Goal: Information Seeking & Learning: Learn about a topic

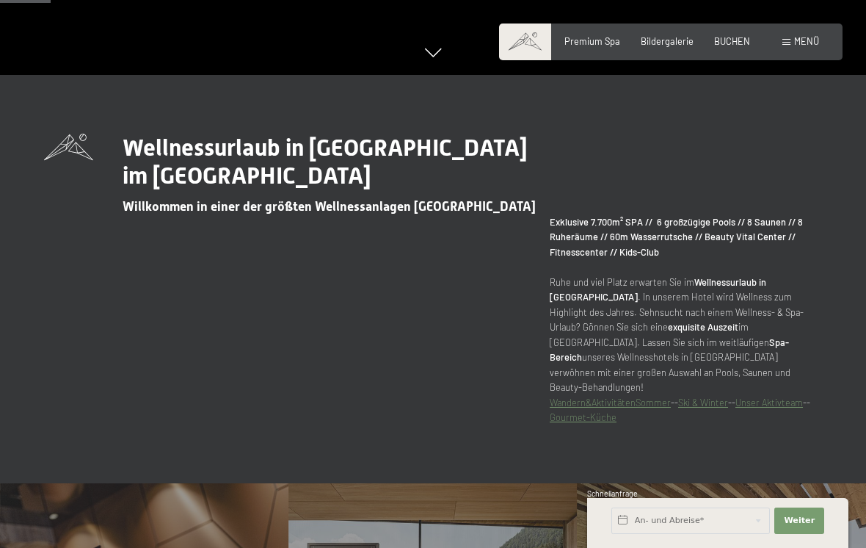
scroll to position [480, 0]
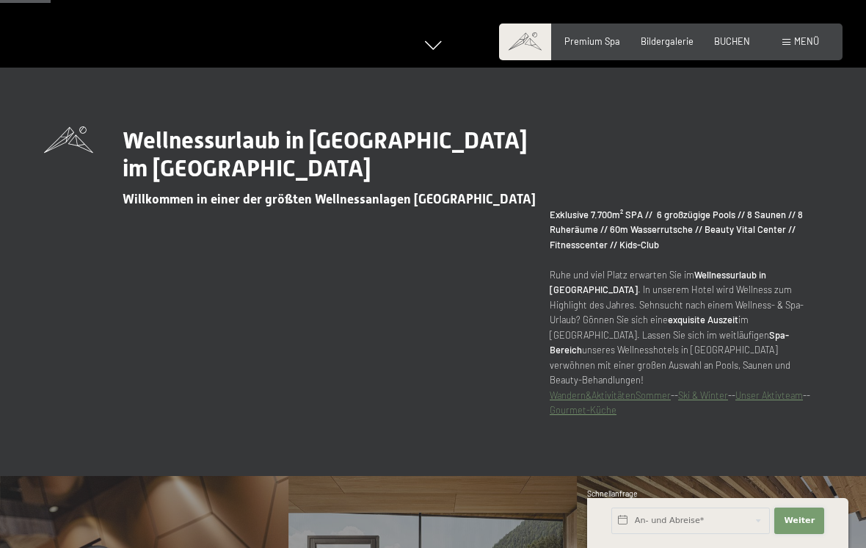
click at [805, 527] on span "Weiter" at bounding box center [799, 521] width 31 height 12
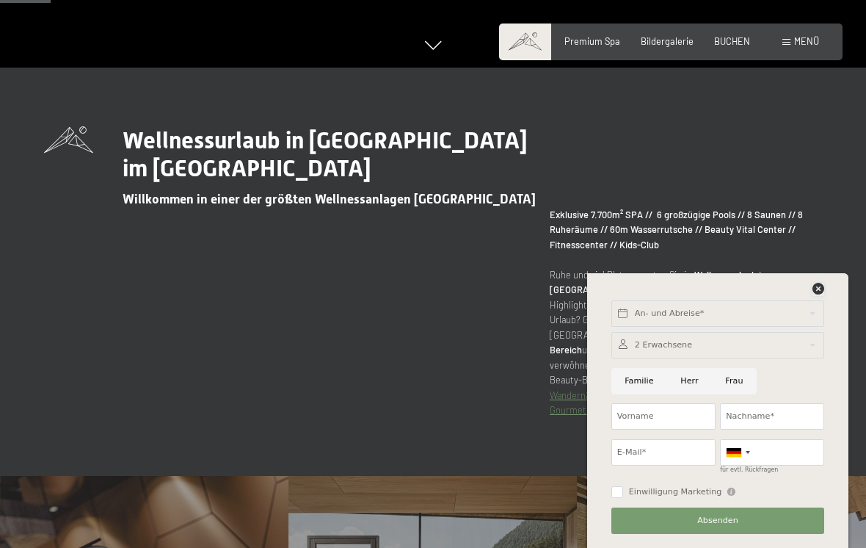
click at [820, 296] on div at bounding box center [819, 289] width 12 height 13
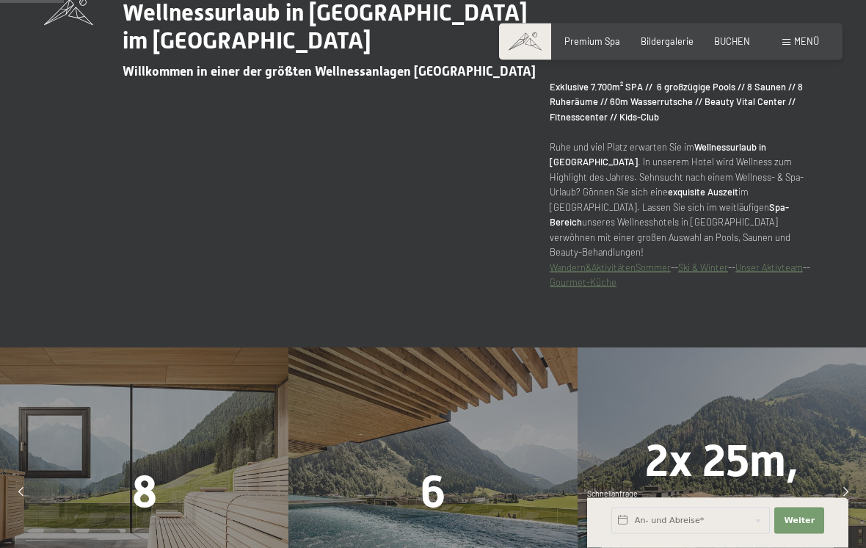
scroll to position [634, 0]
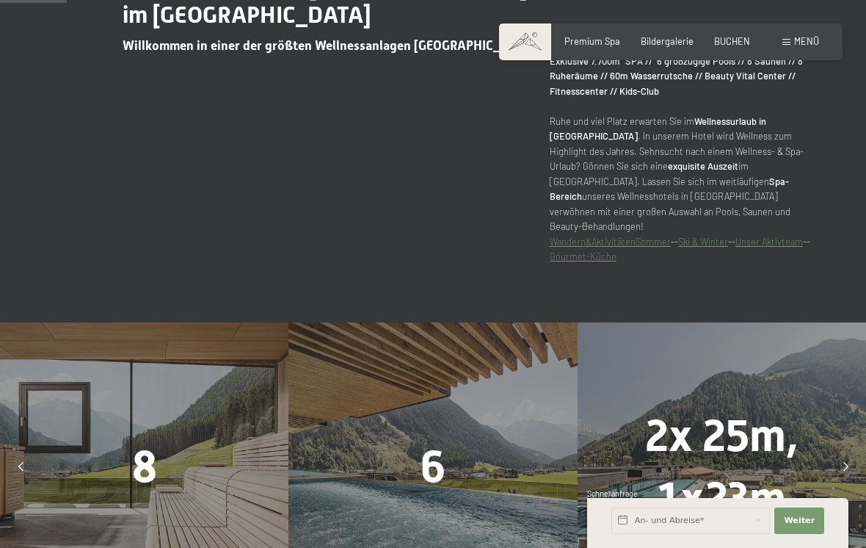
click at [698, 200] on strong "Spa-Bereich" at bounding box center [669, 189] width 239 height 26
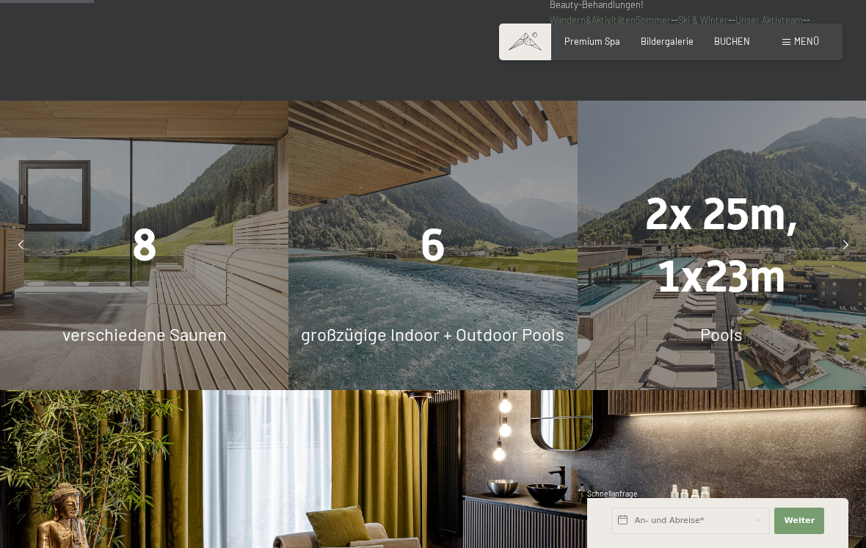
scroll to position [930, 0]
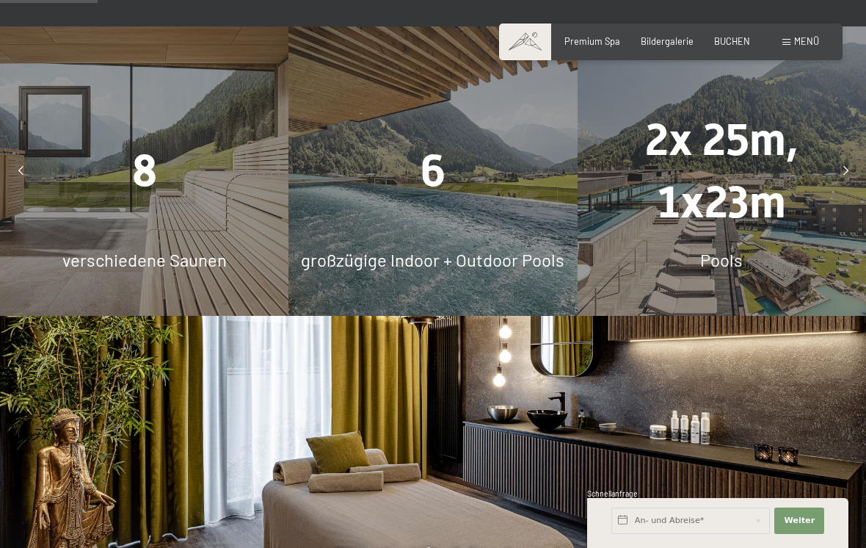
click at [172, 234] on div "8 verschiedene Saunen" at bounding box center [144, 170] width 289 height 289
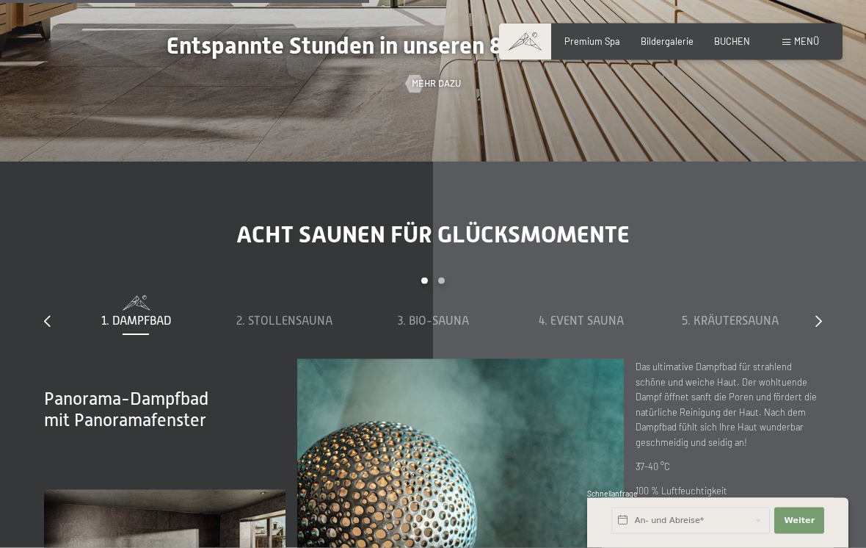
scroll to position [3517, 0]
click at [415, 93] on div at bounding box center [415, 84] width 10 height 18
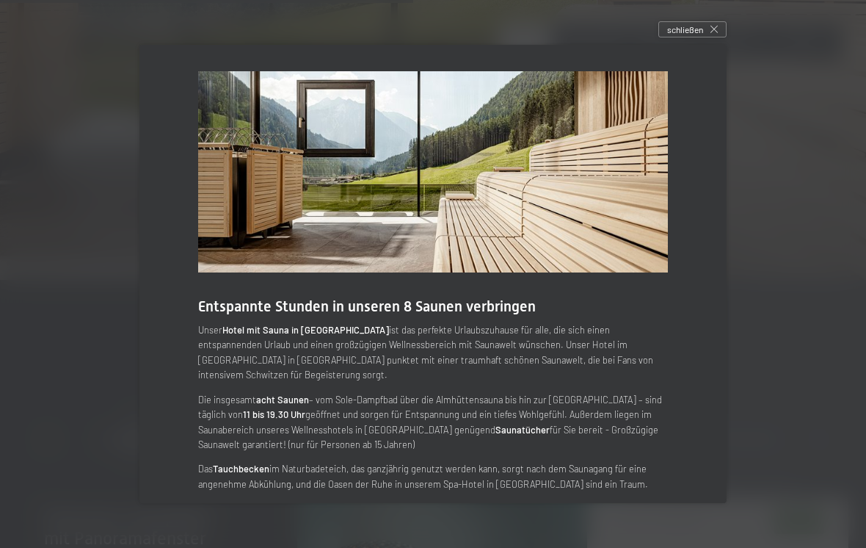
scroll to position [3397, 0]
click at [716, 33] on icon at bounding box center [714, 29] width 7 height 7
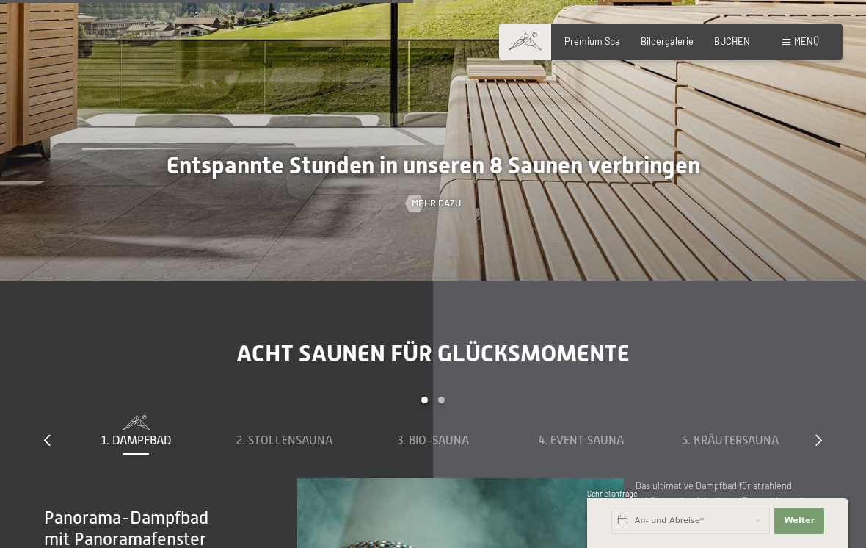
click at [595, 46] on div "Premium Spa" at bounding box center [593, 41] width 56 height 13
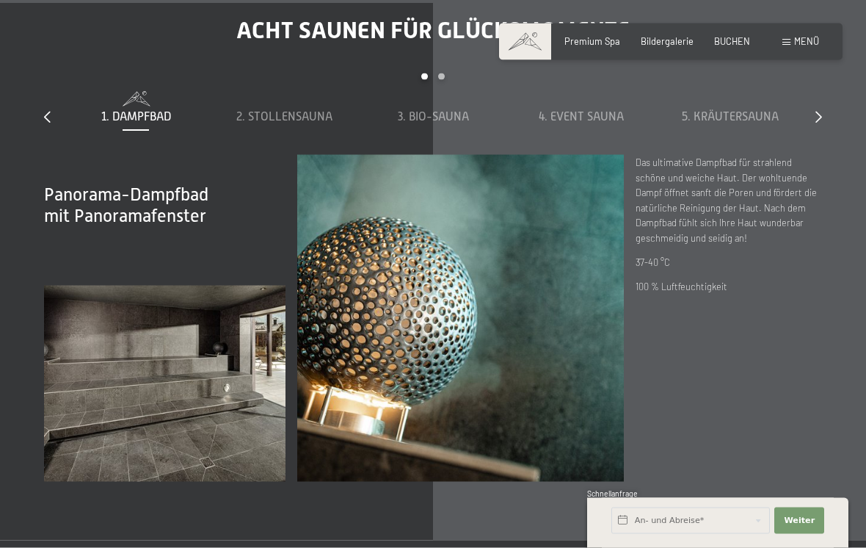
scroll to position [3713, 0]
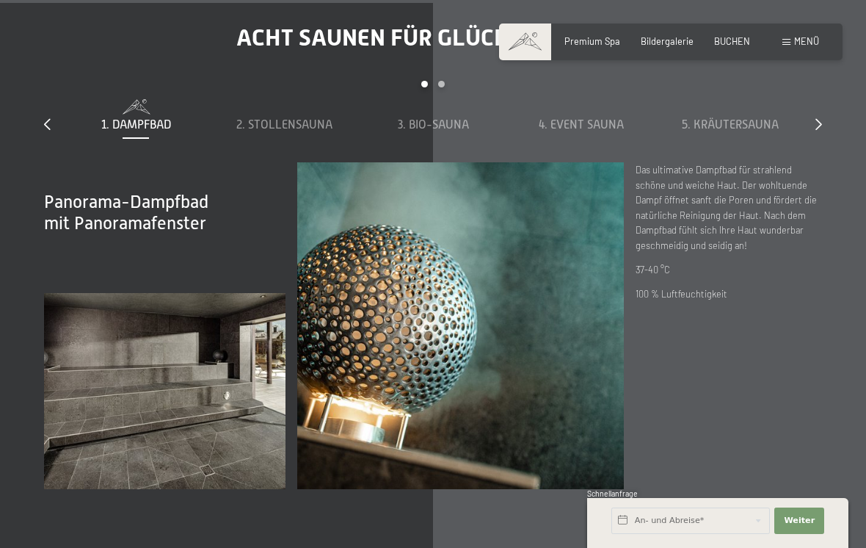
click at [825, 146] on div "Acht Saunen für Glücksmomente slide 1 to 5 of 8 1. Dampfbad 2. Stollensauna 3. …" at bounding box center [433, 256] width 866 height 466
click at [816, 130] on icon at bounding box center [819, 124] width 7 height 12
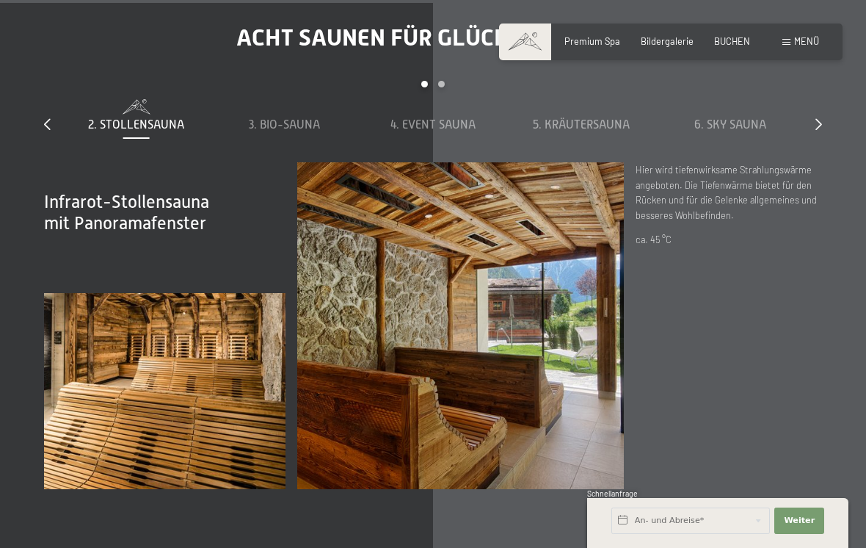
click at [816, 130] on icon at bounding box center [819, 124] width 7 height 12
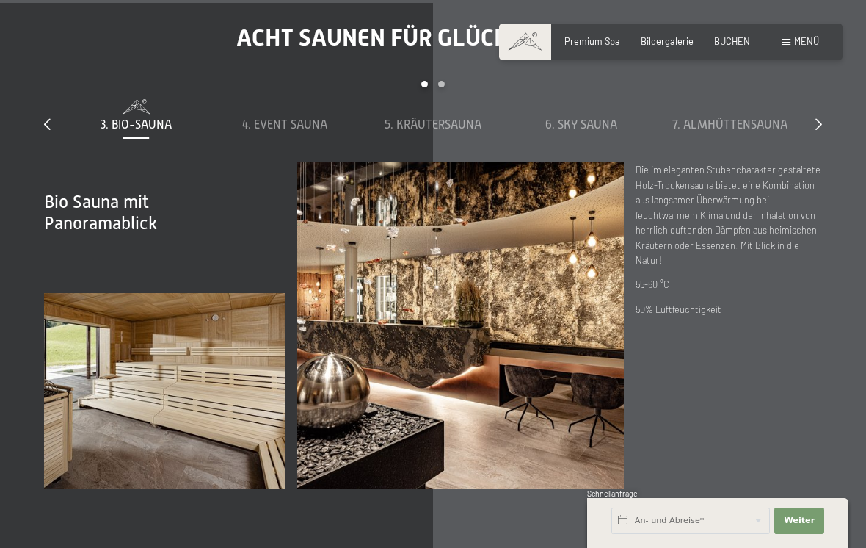
click at [812, 152] on div "slide 3 to 7 of 8 1. Dampfbad 2. Stollensauna 3. Bio-Sauna 4. Event Sauna 5. Kr…" at bounding box center [433, 122] width 778 height 82
click at [816, 130] on icon at bounding box center [819, 124] width 7 height 12
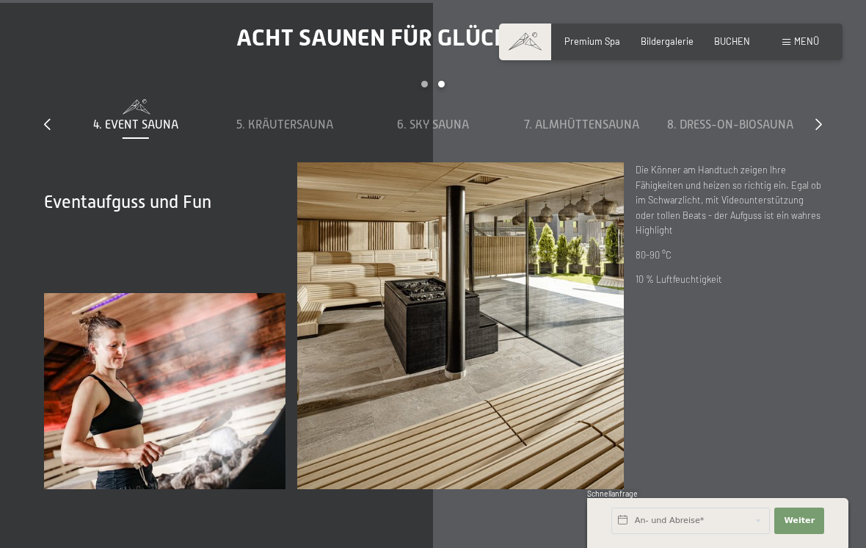
click at [816, 133] on div at bounding box center [819, 125] width 7 height 16
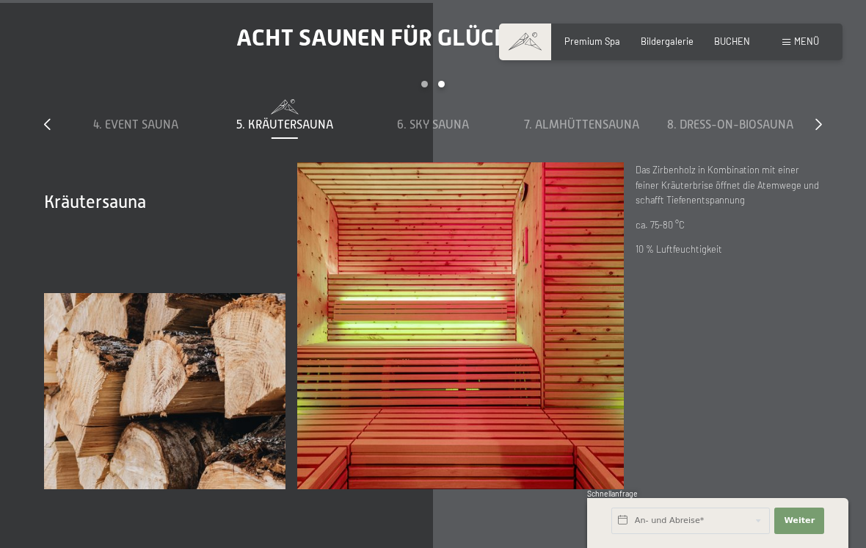
click at [772, 131] on span "8. Dress-on-Biosauna" at bounding box center [730, 124] width 126 height 13
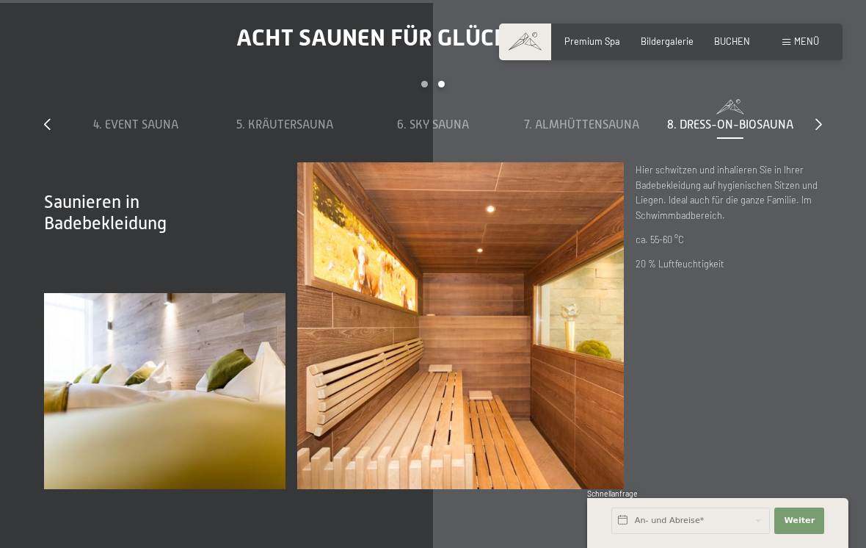
click at [798, 37] on span "Menü" at bounding box center [807, 41] width 25 height 12
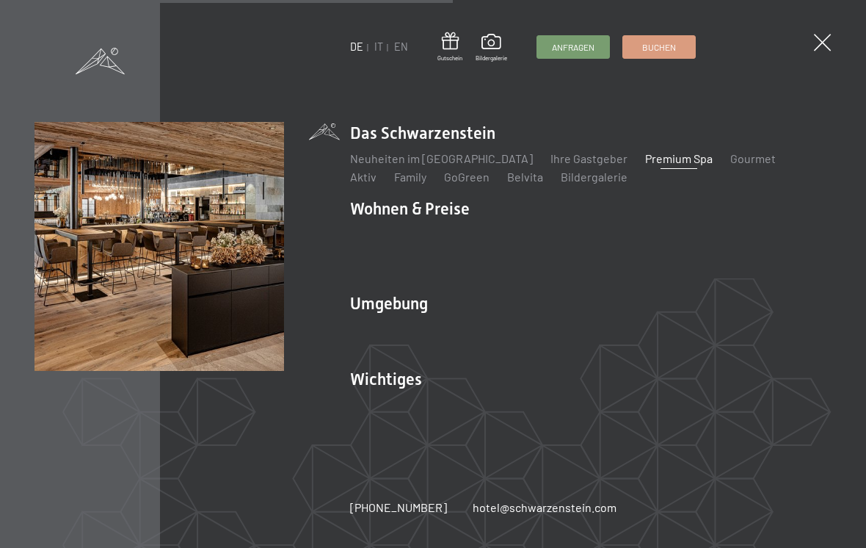
click at [394, 184] on link "Family" at bounding box center [410, 177] width 32 height 14
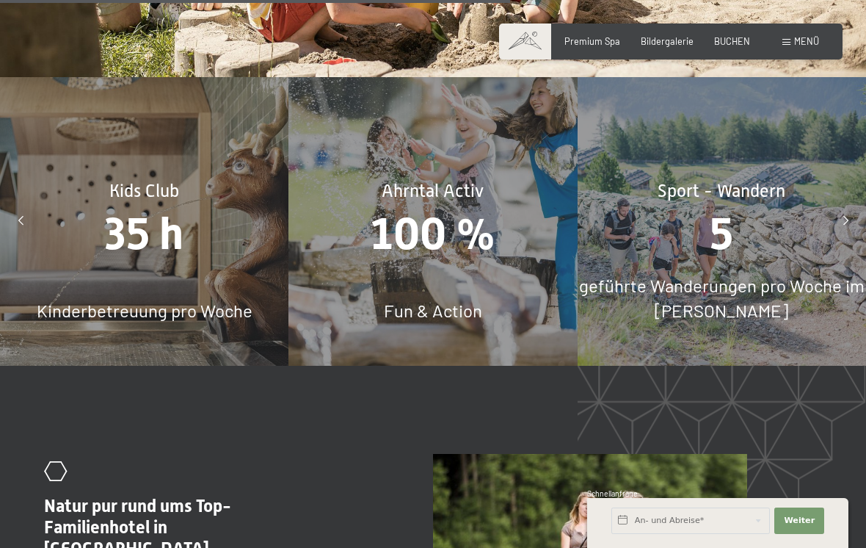
scroll to position [4876, 0]
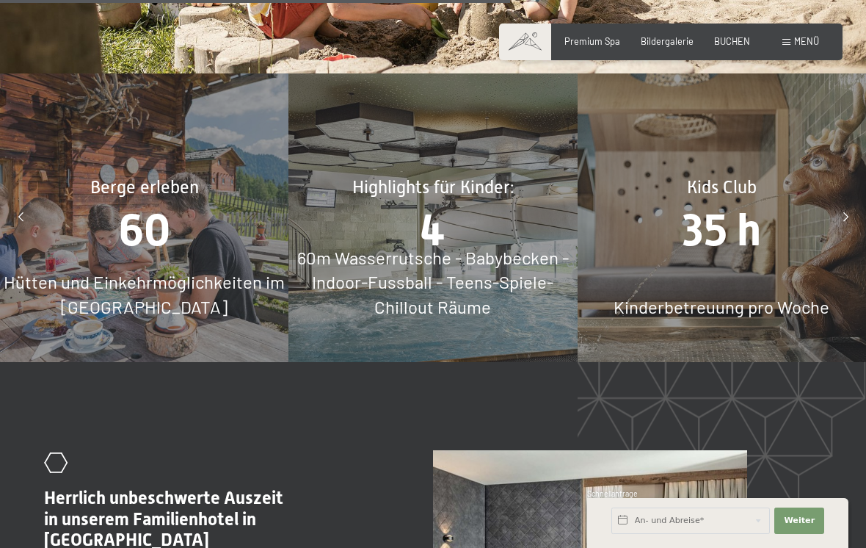
click at [436, 292] on span "60m Wasserrutsche - Babybecken - Indoor-Fussball - Teens-Spiele-Chillout Räume" at bounding box center [433, 282] width 272 height 70
click at [472, 247] on div "4" at bounding box center [433, 230] width 289 height 62
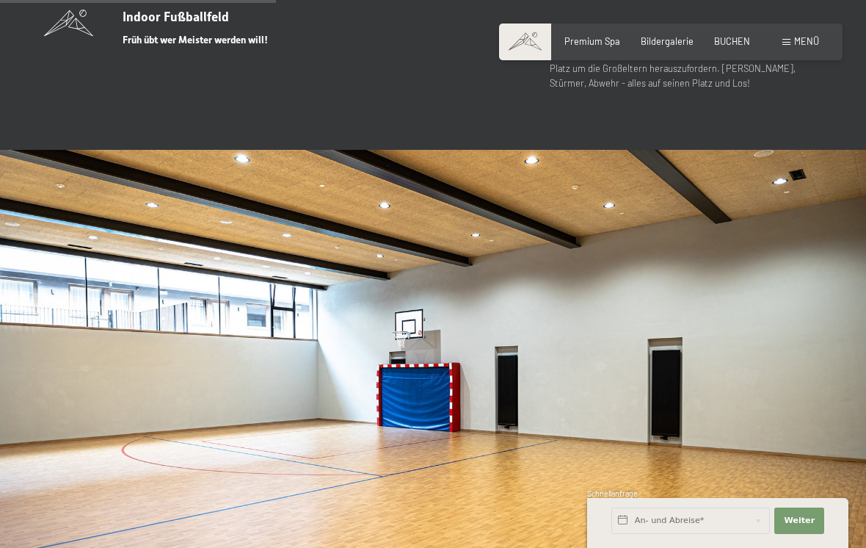
scroll to position [2641, 0]
